Goal: Information Seeking & Learning: Check status

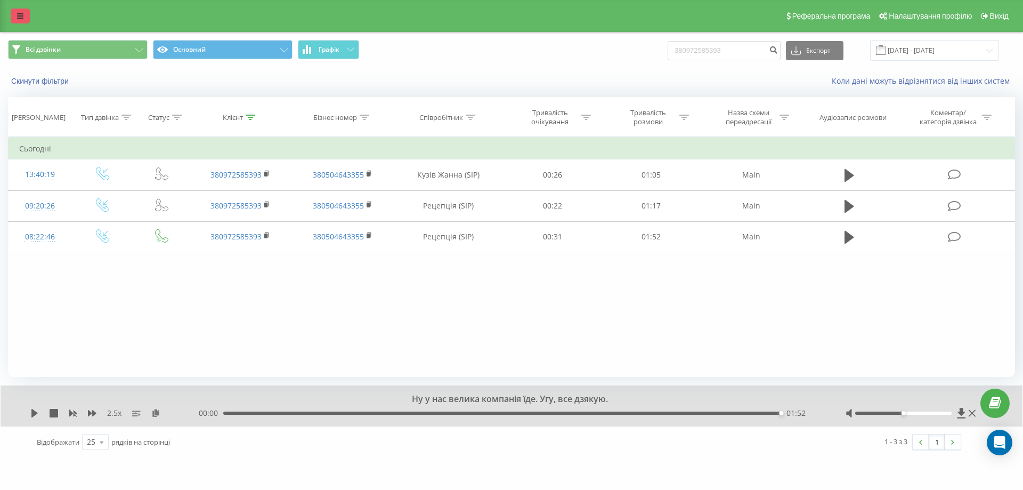
click at [22, 12] on icon at bounding box center [20, 15] width 6 height 7
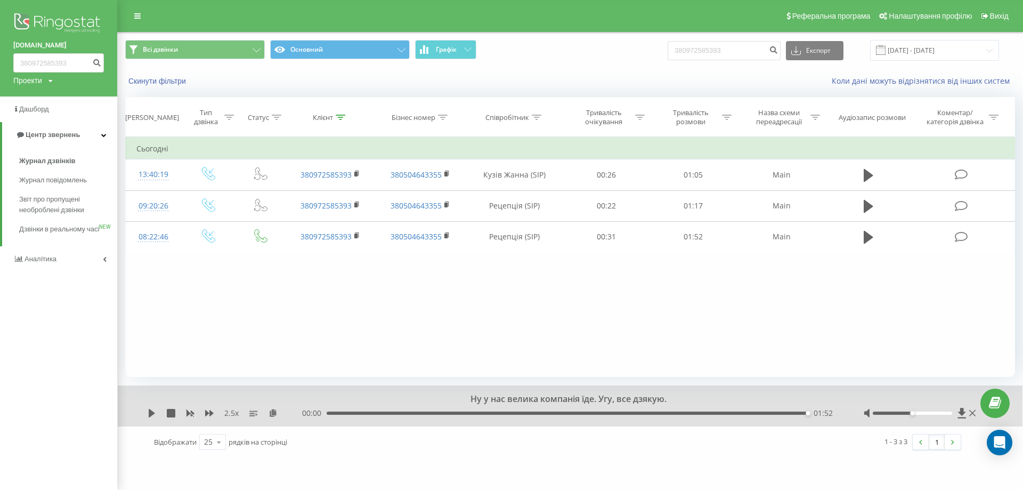
click at [77, 19] on img at bounding box center [58, 24] width 91 height 27
click at [724, 44] on input "380972585393" at bounding box center [724, 50] width 113 height 19
drag, startPoint x: 742, startPoint y: 48, endPoint x: 630, endPoint y: 56, distance: 112.1
click at [630, 56] on div "Всі дзвінки Основний Графік 380972585393 Експорт .csv .xls .xlsx 21.06.2025 - 2…" at bounding box center [570, 50] width 890 height 21
paste input "+380951479134"
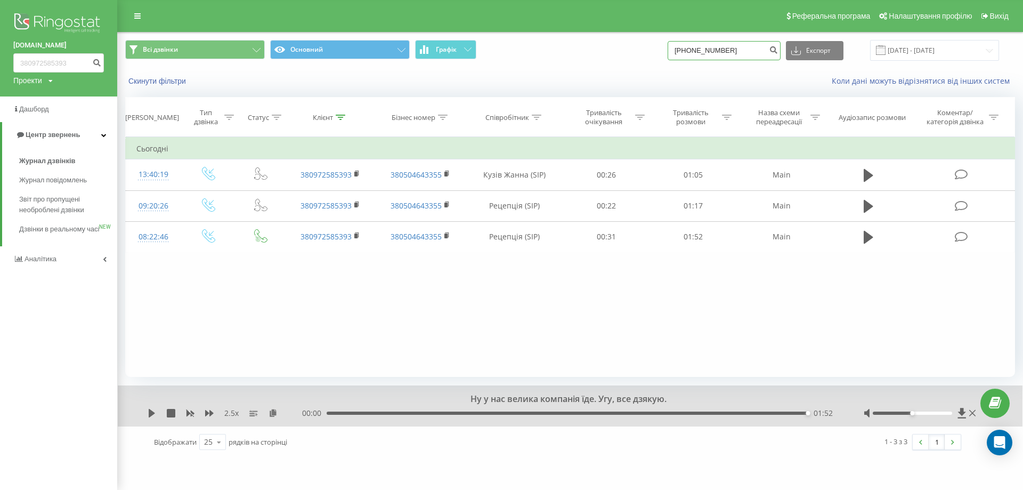
type input "+380951479134"
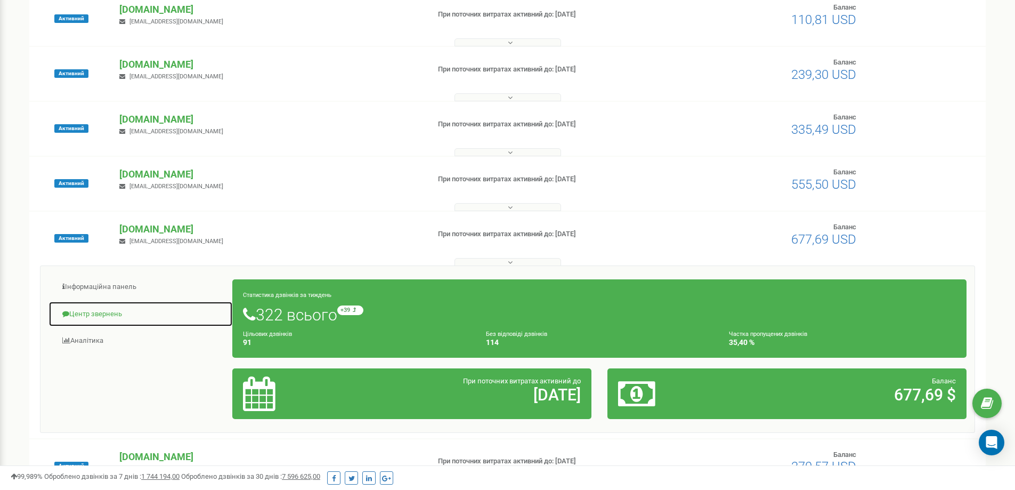
click at [109, 307] on link "Центр звернень" at bounding box center [140, 314] width 184 height 26
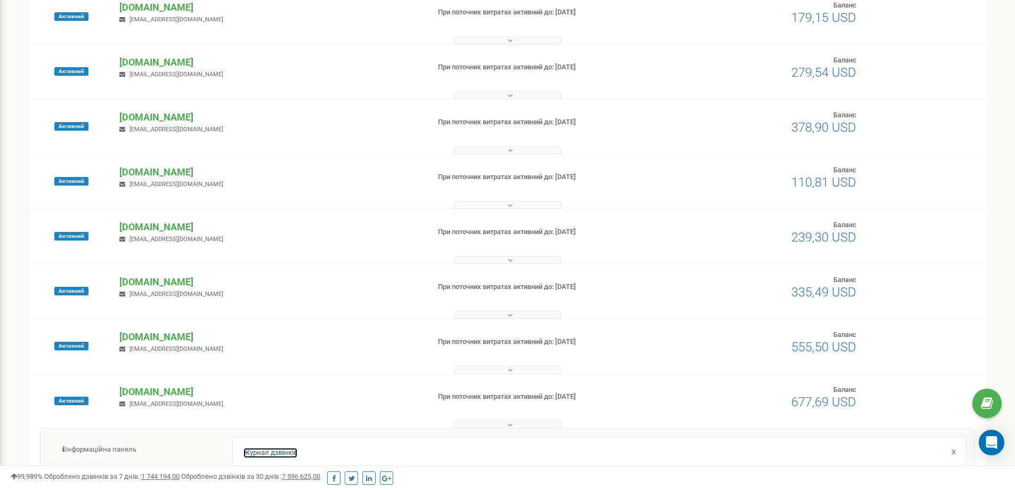
scroll to position [157, 0]
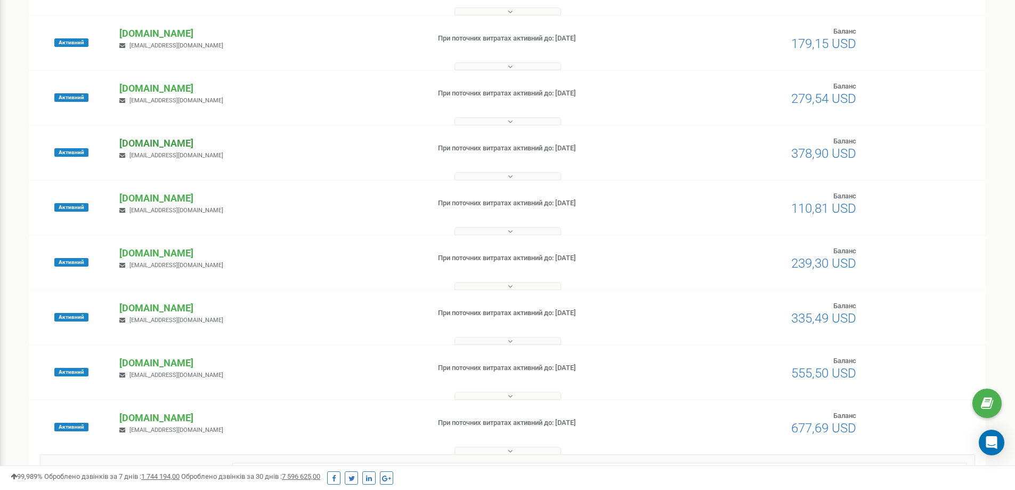
click at [158, 145] on p "[DOMAIN_NAME]" at bounding box center [269, 143] width 301 height 14
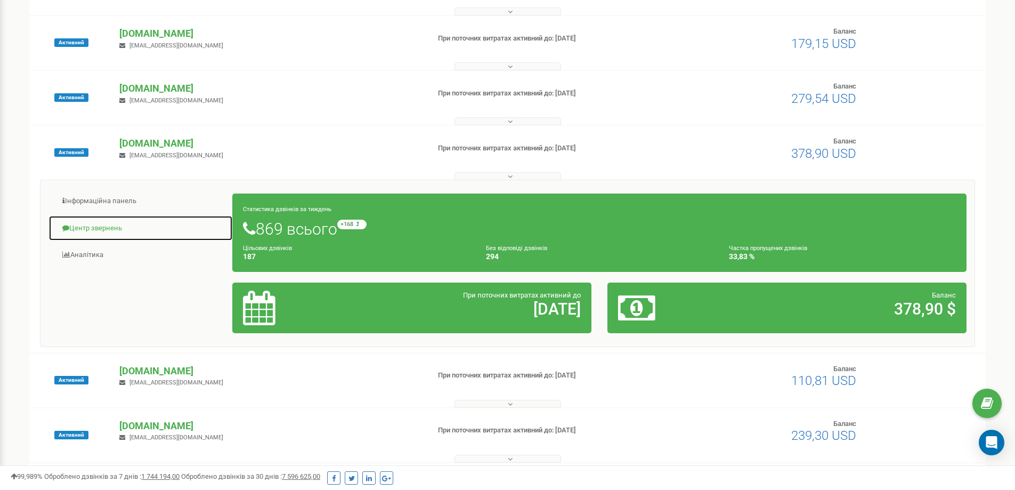
drag, startPoint x: 106, startPoint y: 225, endPoint x: 202, endPoint y: 224, distance: 97.0
click at [107, 226] on link "Центр звернень" at bounding box center [140, 228] width 184 height 26
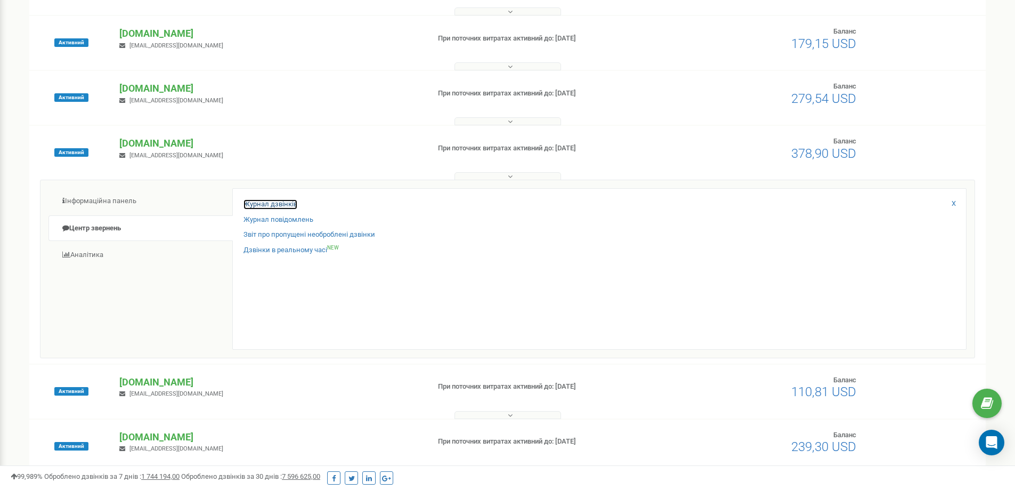
click at [291, 204] on link "Журнал дзвінків" at bounding box center [271, 204] width 54 height 10
click at [286, 204] on link "Журнал дзвінків" at bounding box center [271, 204] width 54 height 10
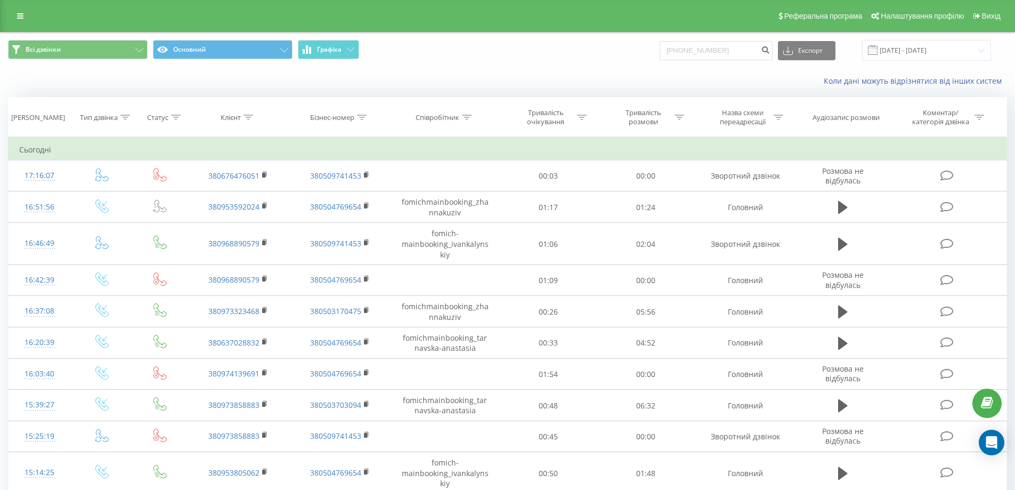
click at [683, 50] on input "+380951479134" at bounding box center [716, 50] width 113 height 19
type input "380951479134"
click at [770, 51] on icon "submit" at bounding box center [765, 48] width 9 height 6
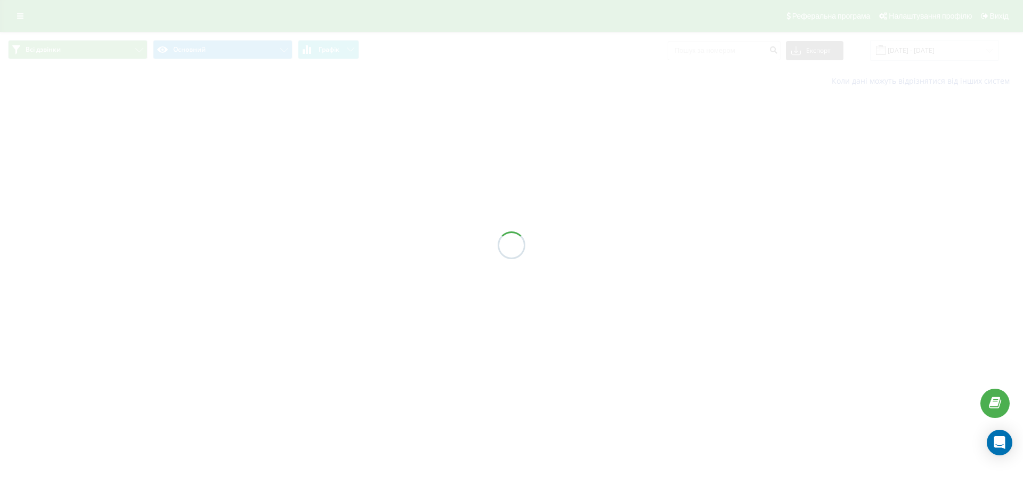
click at [726, 47] on div at bounding box center [511, 245] width 1023 height 490
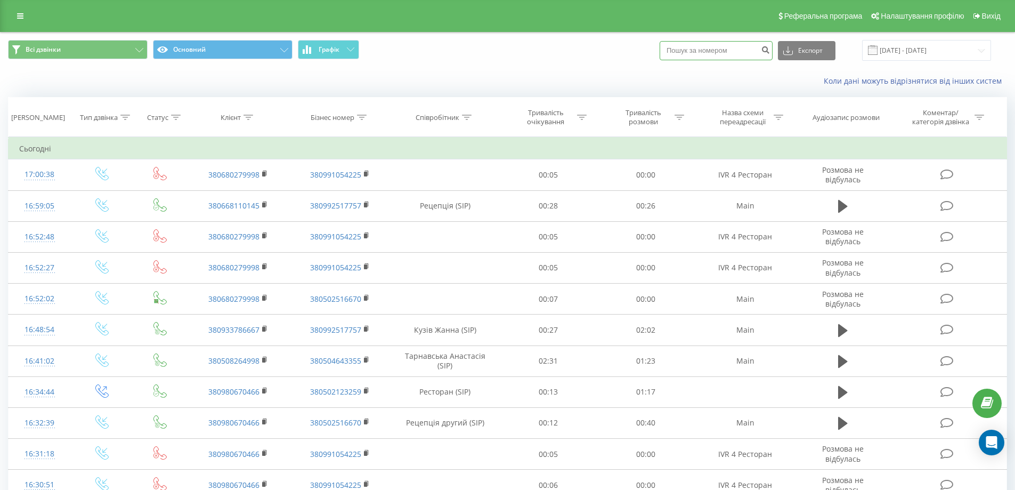
click at [726, 47] on input at bounding box center [716, 50] width 113 height 19
paste input "+380951479134"
click at [681, 52] on input "+380951479134" at bounding box center [716, 50] width 113 height 19
type input "380951479134"
click at [770, 52] on icon "submit" at bounding box center [765, 48] width 9 height 6
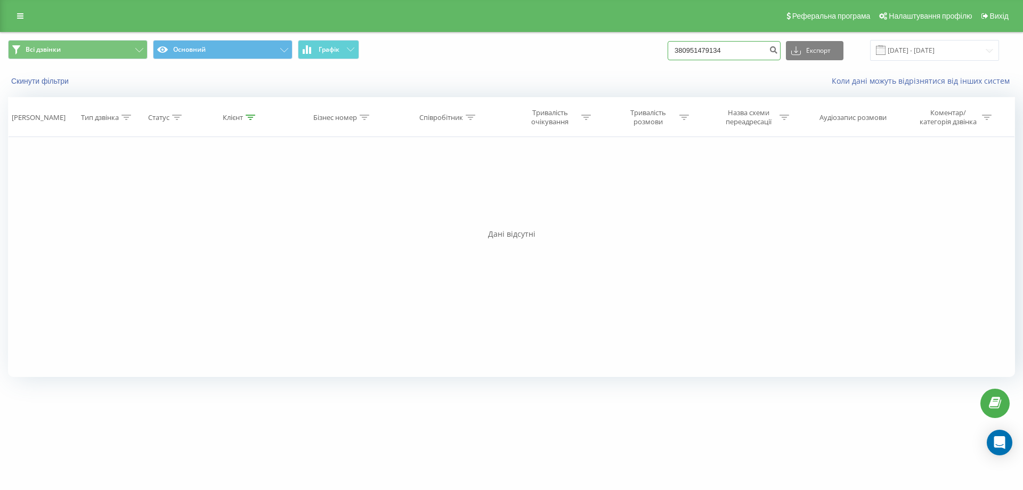
click at [752, 50] on input "380951479134" at bounding box center [724, 50] width 113 height 19
drag, startPoint x: 752, startPoint y: 50, endPoint x: 528, endPoint y: 50, distance: 223.8
click at [528, 50] on div "Всі дзвінки Основний Графік 380951479134 Експорт .csv .xls .xlsx [DATE] - [DATE]" at bounding box center [511, 50] width 1007 height 21
click at [29, 21] on link at bounding box center [20, 16] width 19 height 15
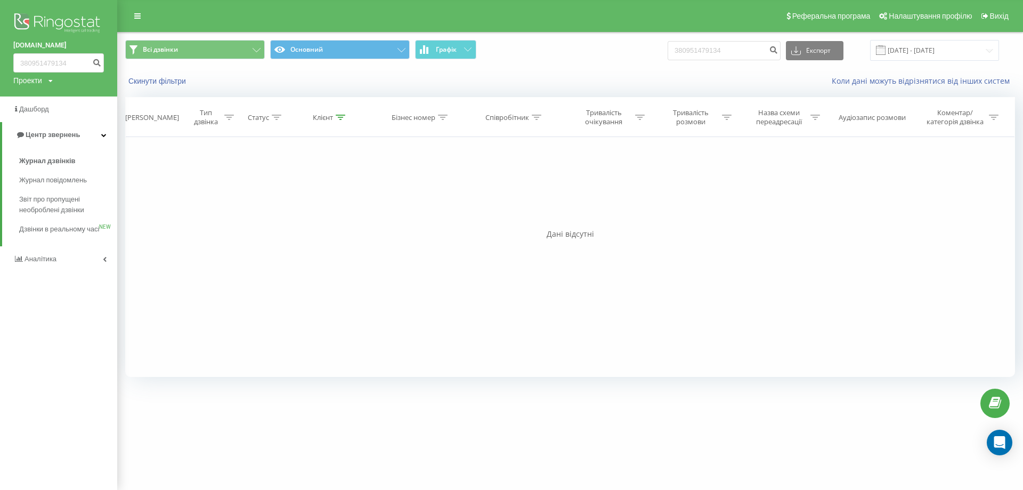
click at [53, 24] on img at bounding box center [58, 24] width 91 height 27
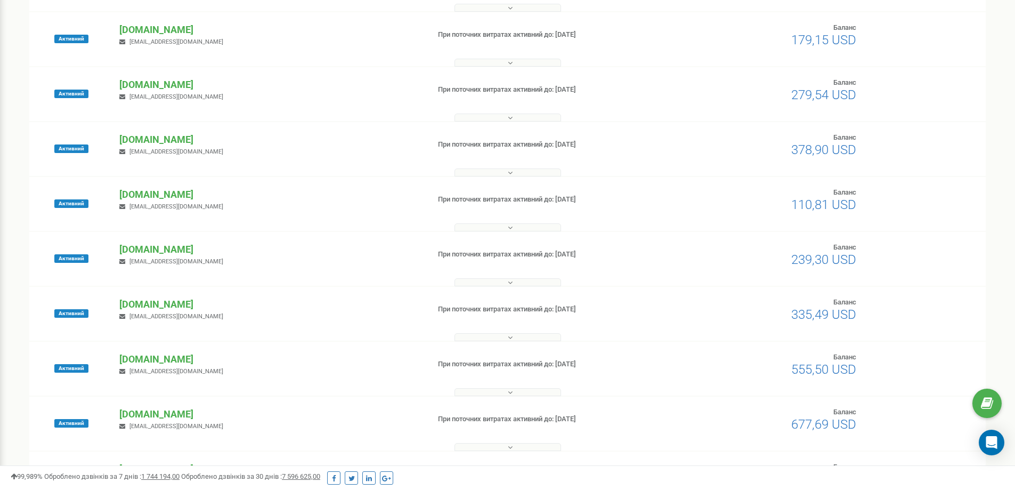
scroll to position [160, 0]
click at [194, 87] on p "[DOMAIN_NAME]" at bounding box center [269, 85] width 301 height 14
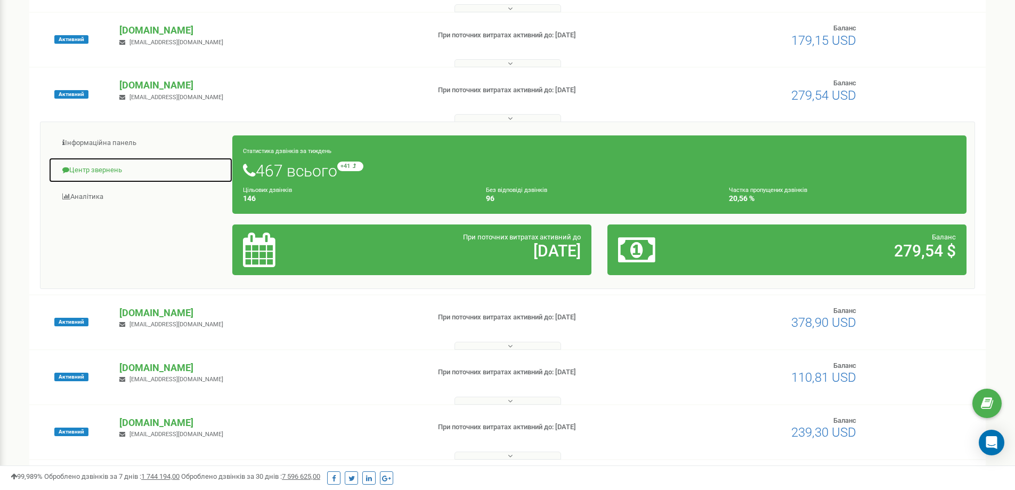
click at [122, 175] on link "Центр звернень" at bounding box center [140, 170] width 184 height 26
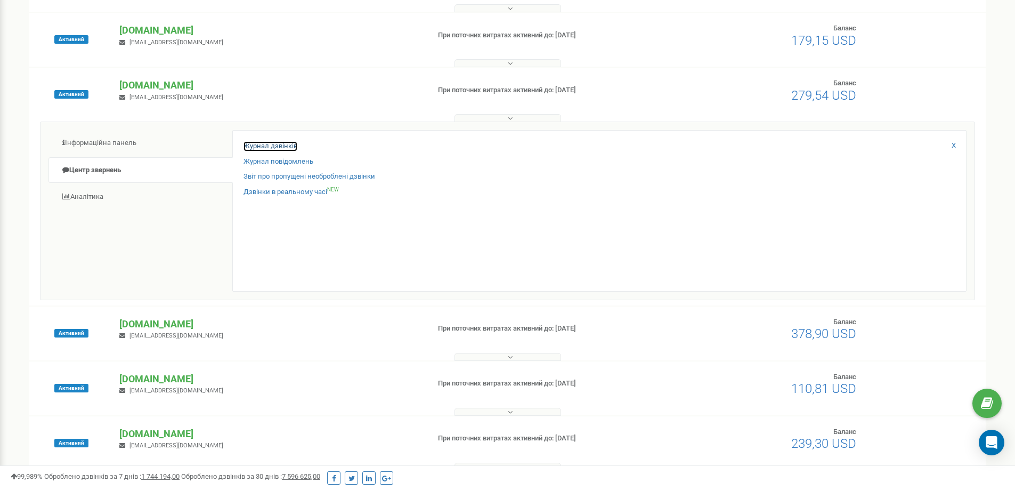
click at [265, 149] on link "Журнал дзвінків" at bounding box center [271, 146] width 54 height 10
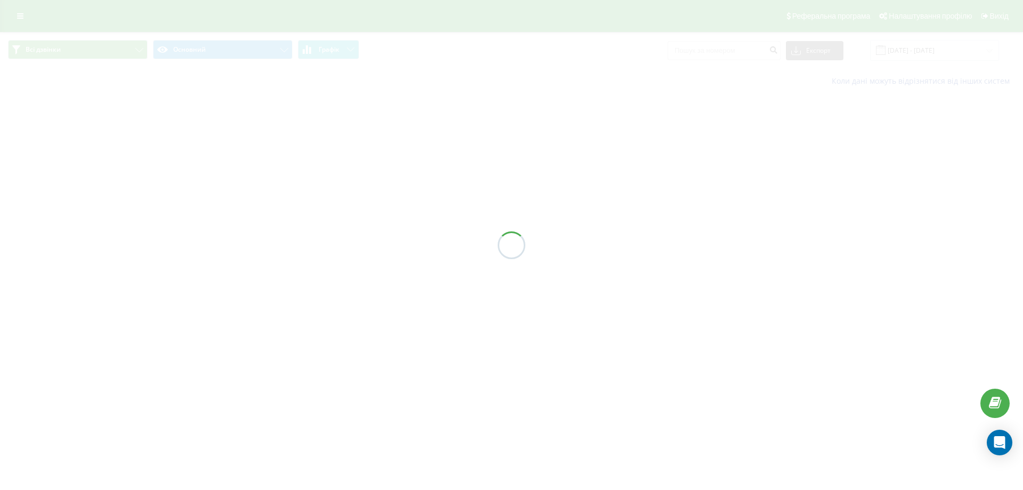
click at [727, 48] on div at bounding box center [511, 245] width 1023 height 490
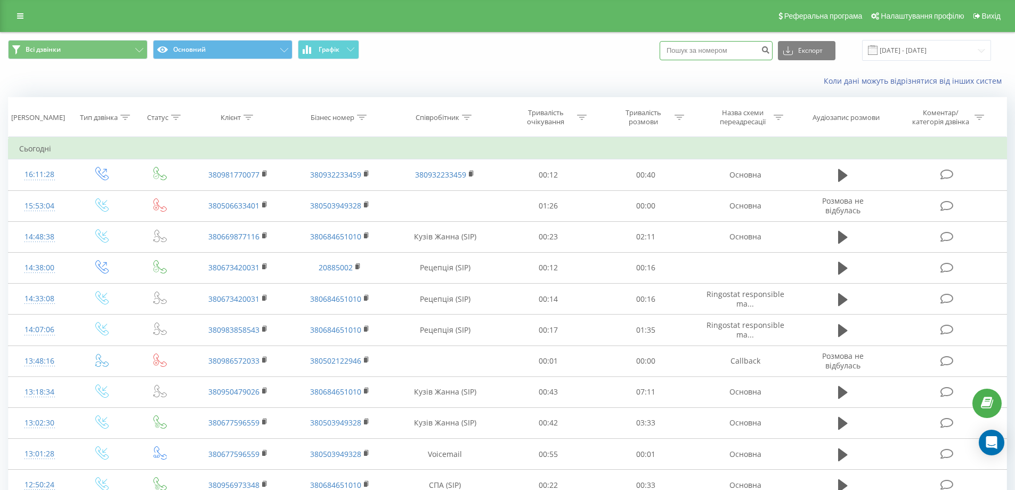
click at [728, 48] on input at bounding box center [716, 50] width 113 height 19
paste input "380951479134"
type input "380951479134"
click at [770, 52] on icon "submit" at bounding box center [765, 48] width 9 height 6
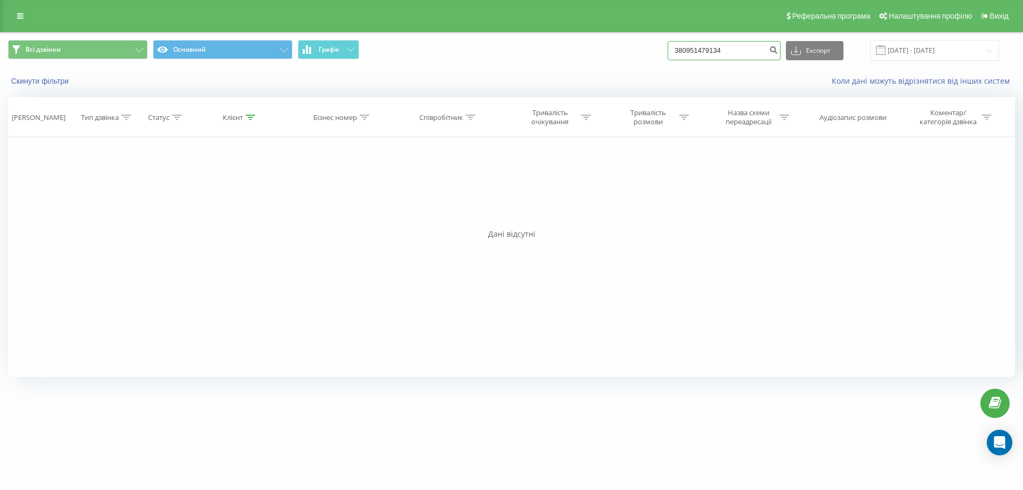
click at [758, 46] on input "380951479134" at bounding box center [724, 50] width 113 height 19
drag, startPoint x: 734, startPoint y: 47, endPoint x: 588, endPoint y: 50, distance: 145.5
click at [588, 50] on div "Всі дзвінки Основний Графік 380951479134 Експорт .csv .xls .xlsx 21.06.2025 - 2…" at bounding box center [511, 50] width 1007 height 21
click at [22, 15] on icon at bounding box center [20, 15] width 6 height 7
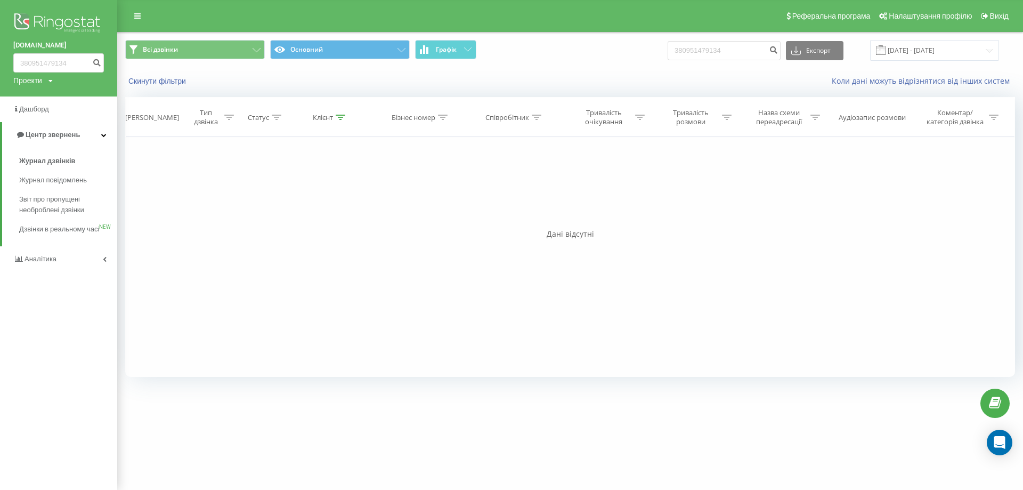
click at [81, 27] on img at bounding box center [58, 24] width 91 height 27
